Goal: Task Accomplishment & Management: Use online tool/utility

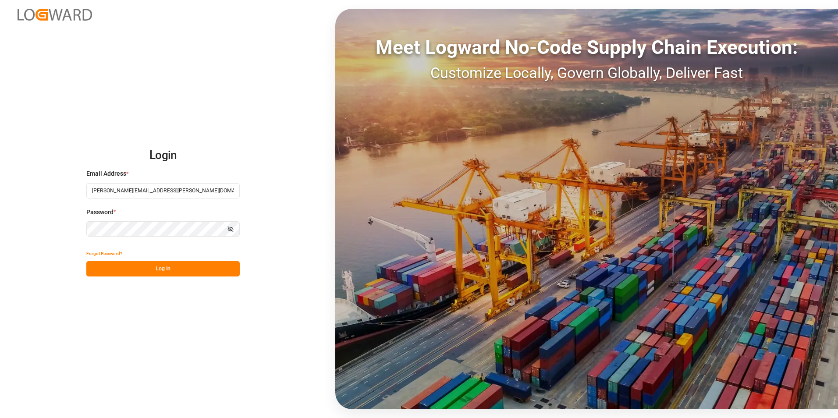
click at [136, 266] on button "Log In" at bounding box center [162, 268] width 153 height 15
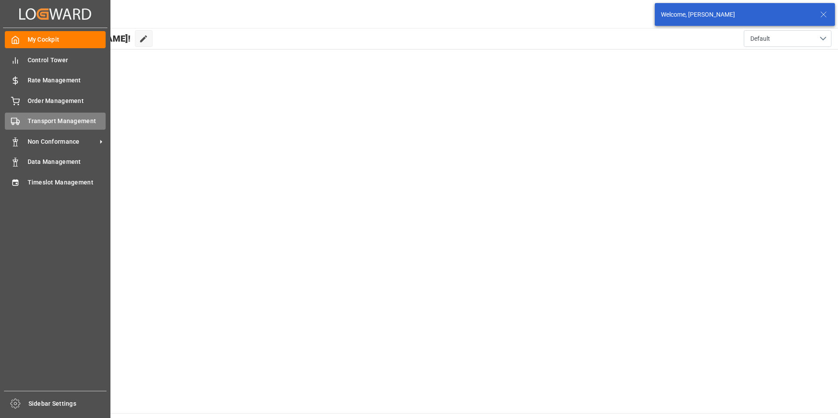
click at [40, 121] on span "Transport Management" at bounding box center [67, 121] width 78 height 9
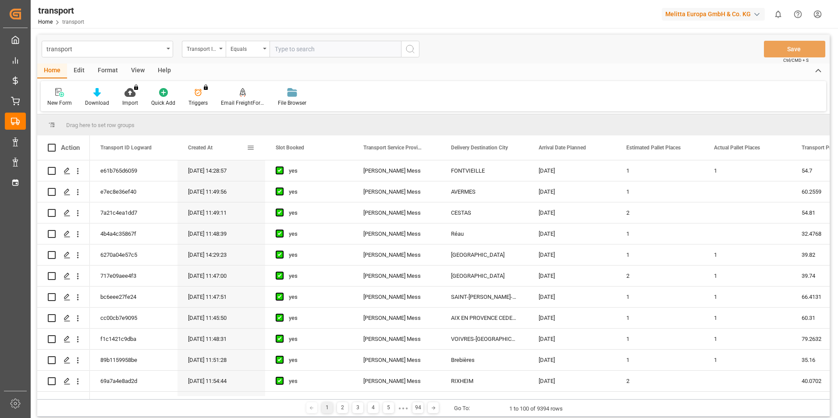
click at [250, 150] on span at bounding box center [251, 148] width 8 height 8
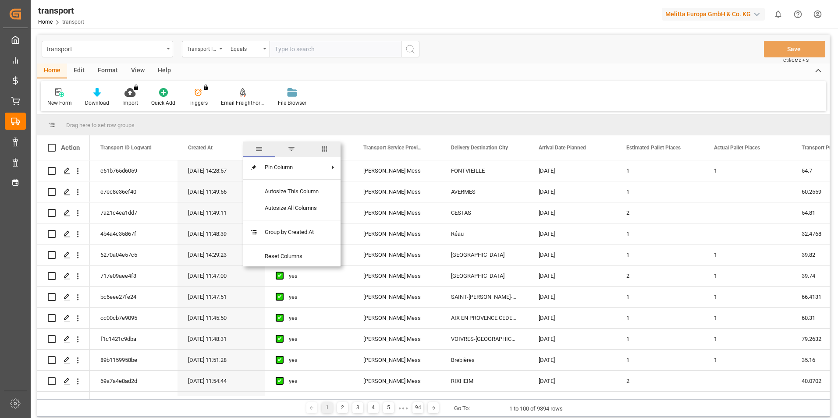
click at [292, 148] on span "filter" at bounding box center [292, 149] width 8 height 8
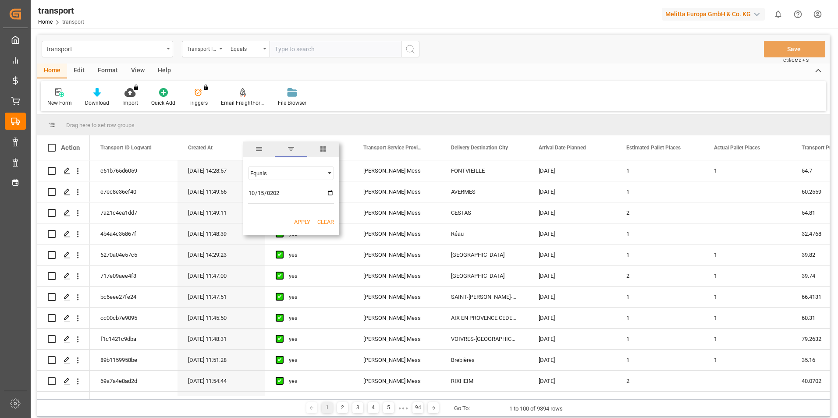
type input "[DATE]"
click at [301, 223] on button "Apply" at bounding box center [302, 222] width 16 height 9
